Goal: Transaction & Acquisition: Purchase product/service

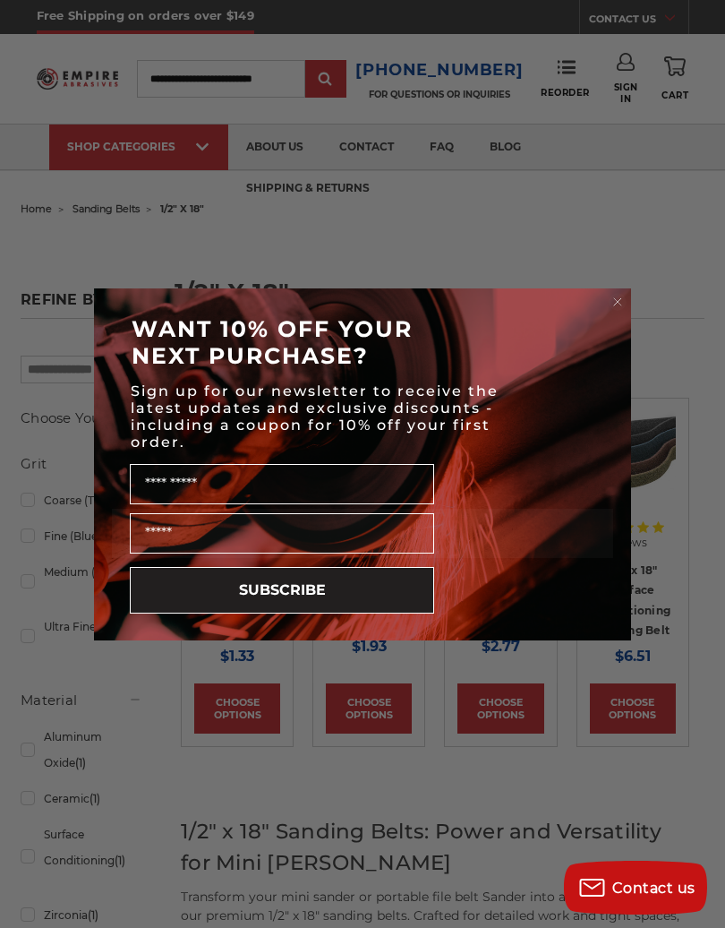
click at [1, 150] on div "Close dialog WANT 10% OFF YOUR NEXT PURCHASE? Sign up for our newsletter to rec…" at bounding box center [362, 464] width 725 height 928
